Goal: Contribute content

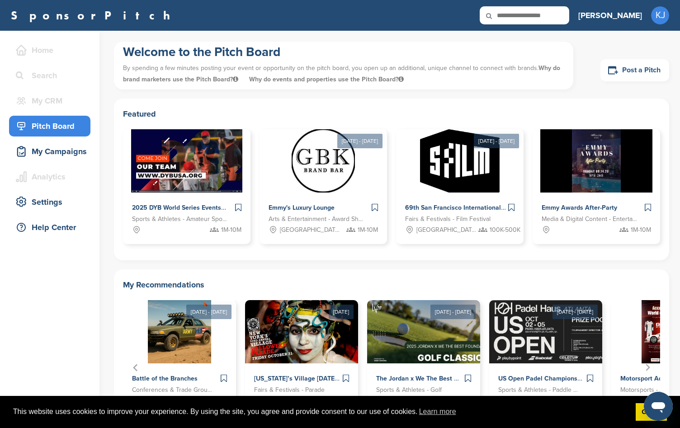
click at [633, 74] on link "Post a Pitch" at bounding box center [634, 70] width 69 height 22
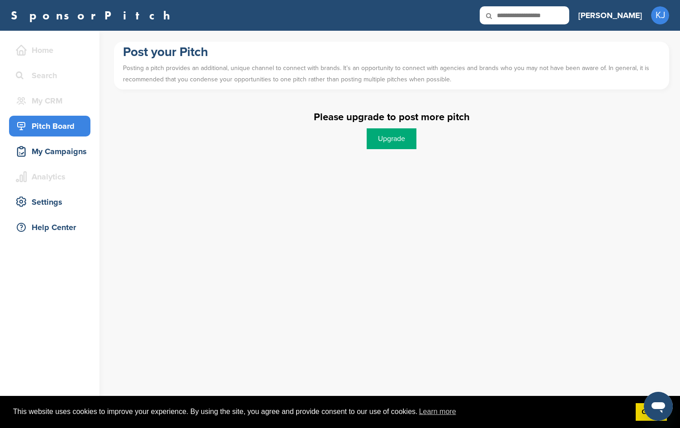
click at [62, 127] on div "Pitch Board" at bounding box center [52, 126] width 77 height 16
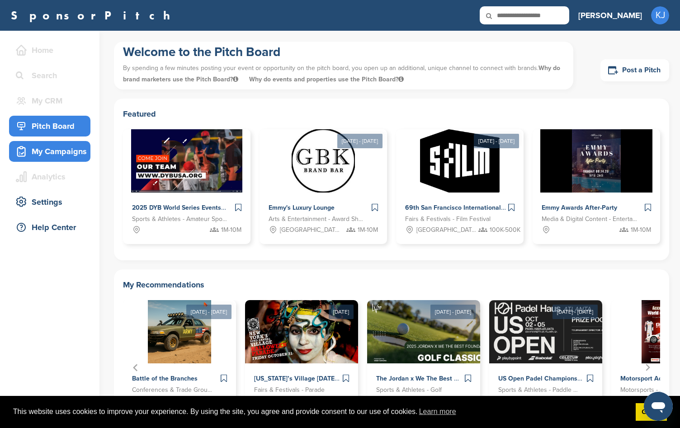
click at [53, 149] on div "My Campaigns" at bounding box center [52, 151] width 77 height 16
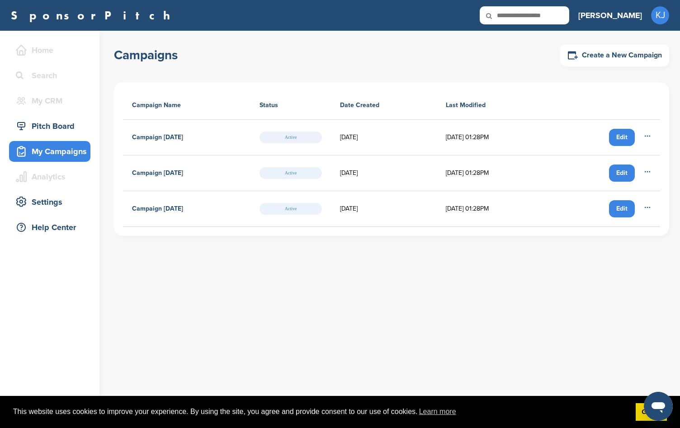
click at [620, 135] on div "Edit" at bounding box center [622, 137] width 26 height 17
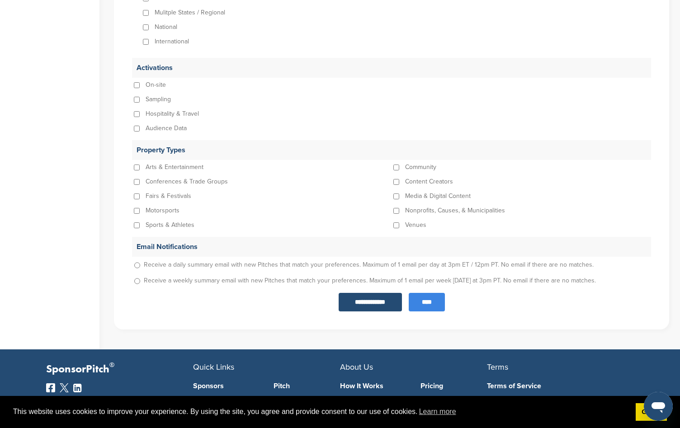
scroll to position [868, 0]
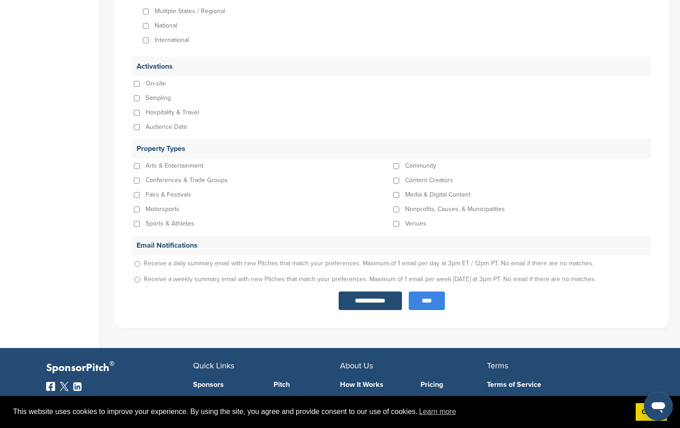
click at [423, 302] on input "****" at bounding box center [427, 300] width 36 height 19
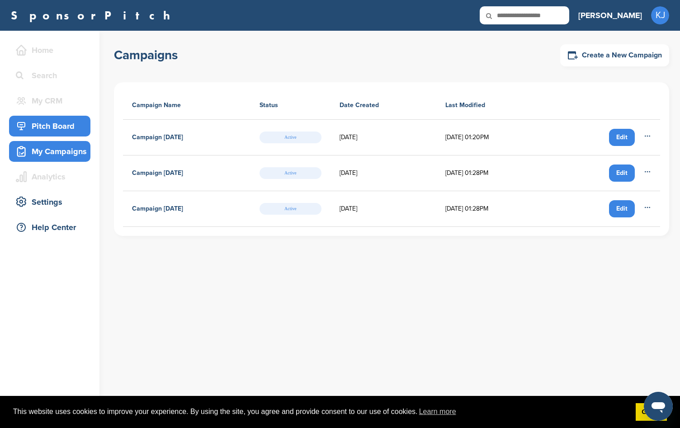
click at [26, 122] on icon at bounding box center [21, 126] width 11 height 11
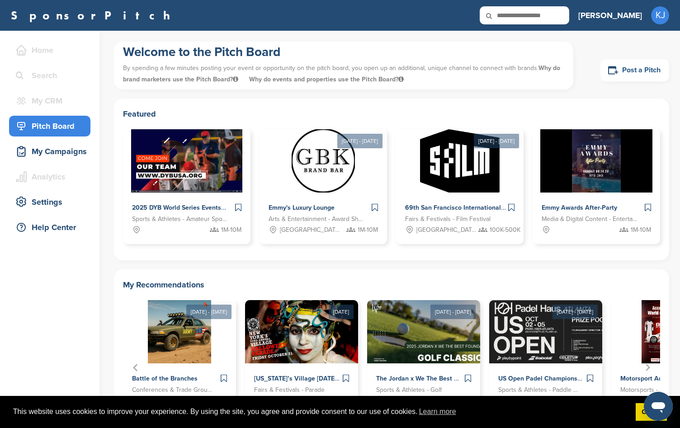
click at [629, 70] on link "Post a Pitch" at bounding box center [634, 70] width 69 height 22
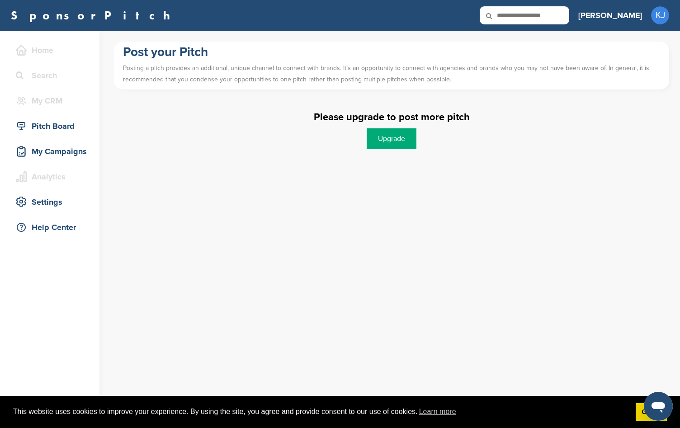
click at [395, 138] on link "Upgrade" at bounding box center [391, 138] width 50 height 21
